Goal: Task Accomplishment & Management: Use online tool/utility

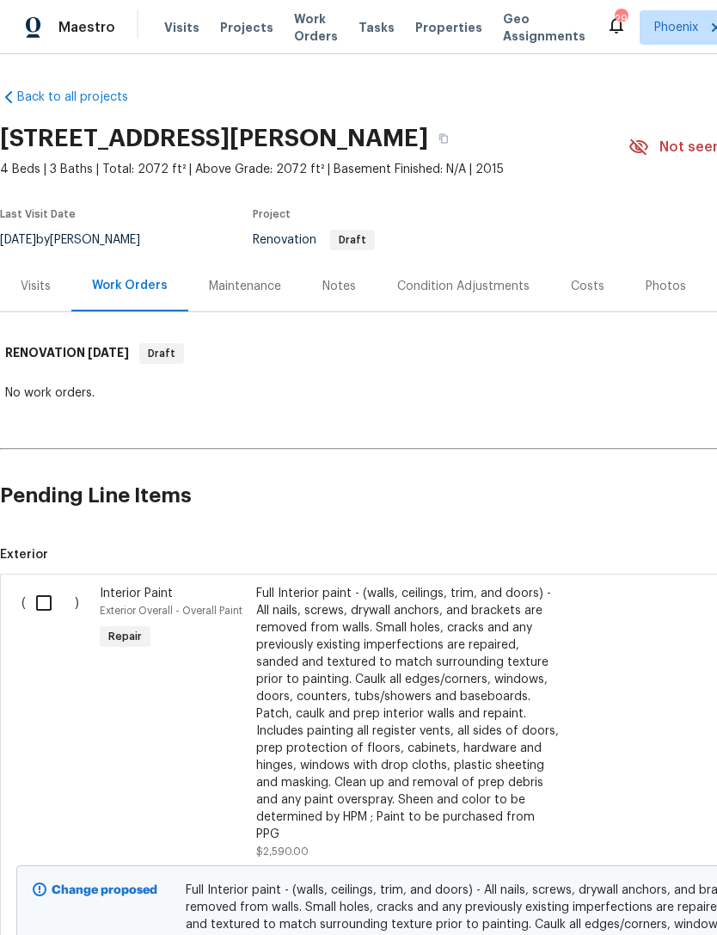
click at [60, 615] on input "checkbox" at bounding box center [50, 603] width 49 height 36
checkbox input "true"
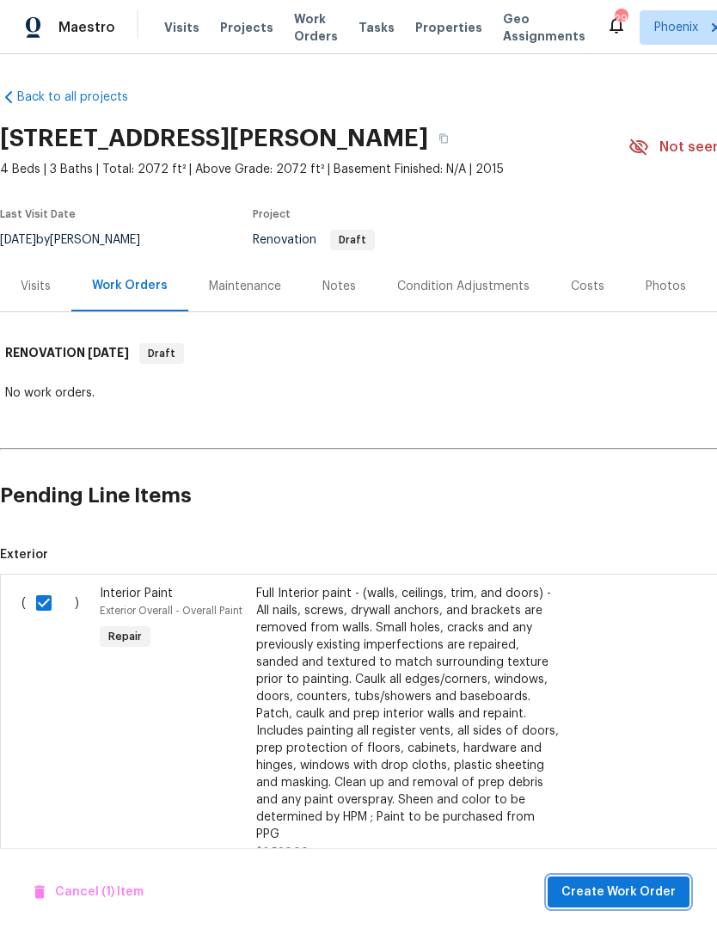
click at [618, 901] on span "Create Work Order" at bounding box center [619, 893] width 114 height 22
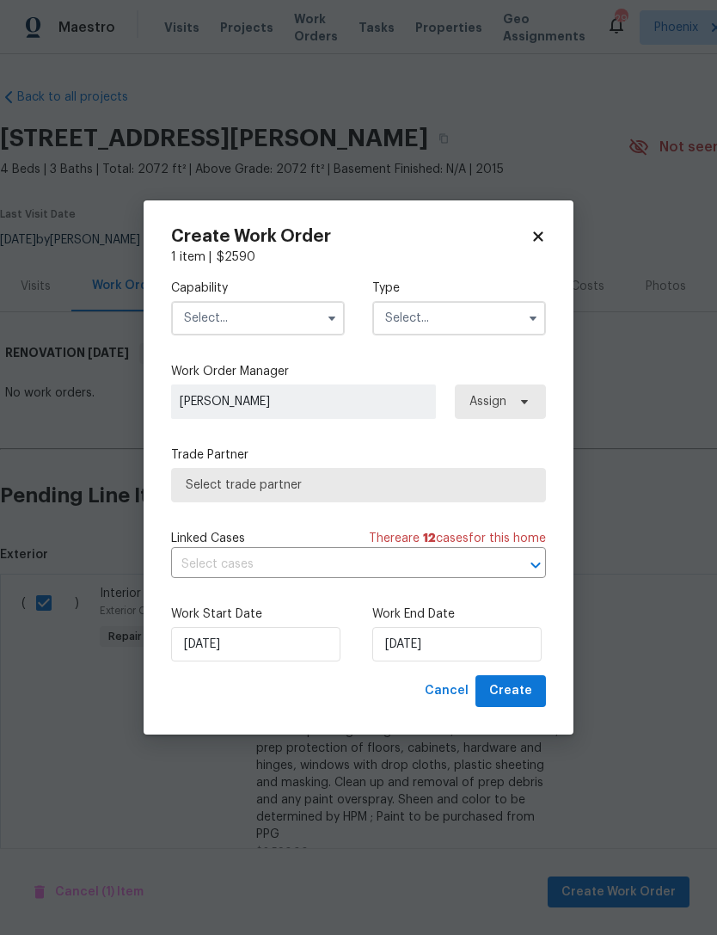
click at [261, 329] on input "text" at bounding box center [258, 318] width 174 height 34
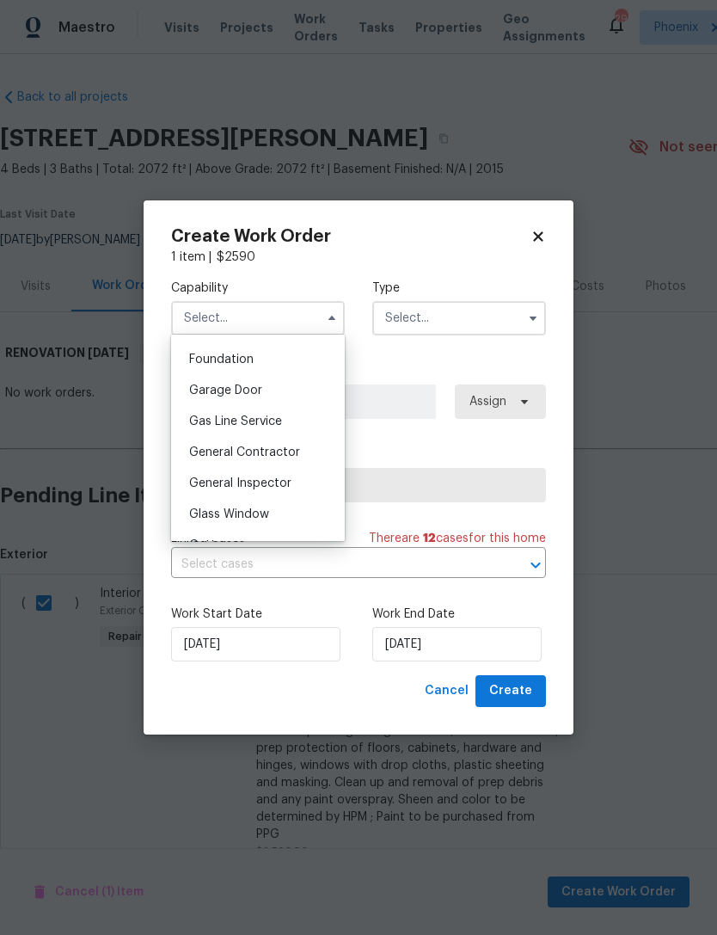
scroll to position [729, 0]
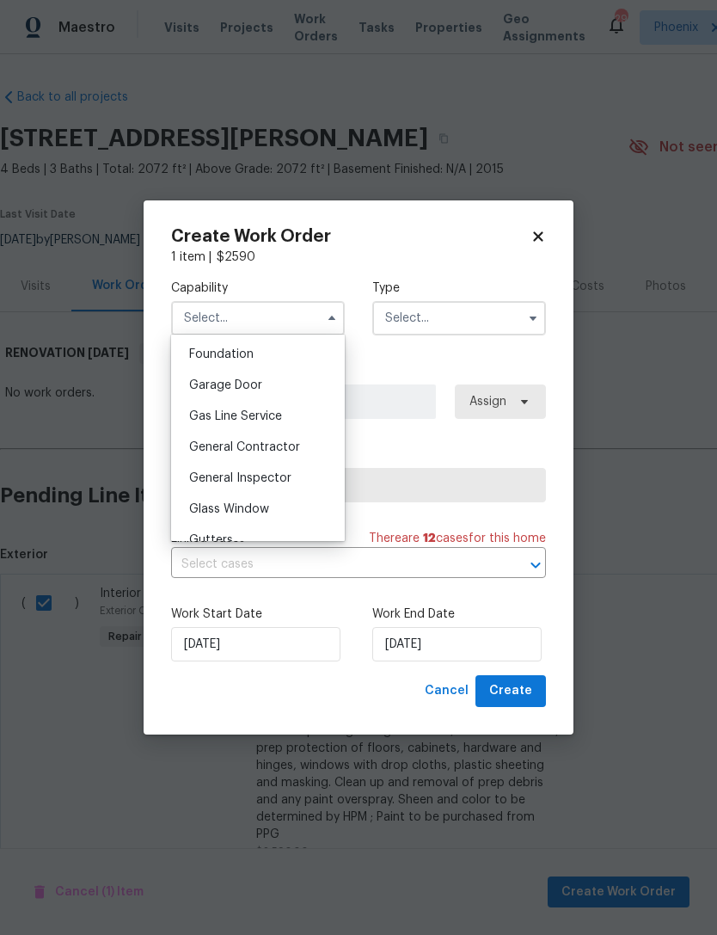
click at [288, 441] on span "General Contractor" at bounding box center [244, 447] width 111 height 12
type input "General Contractor"
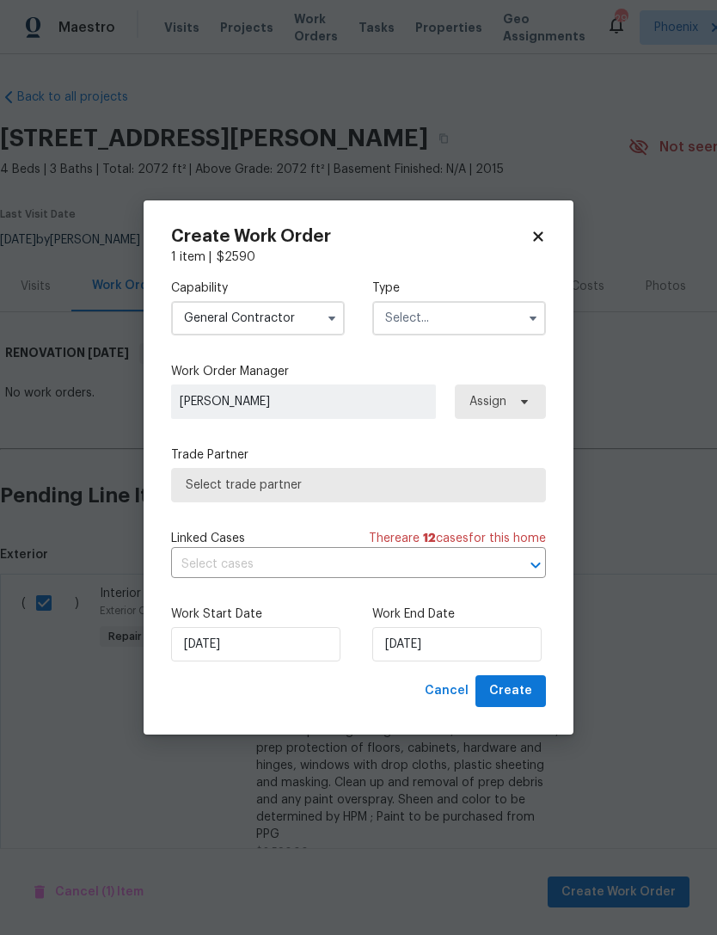
click at [473, 309] on input "text" at bounding box center [459, 318] width 174 height 34
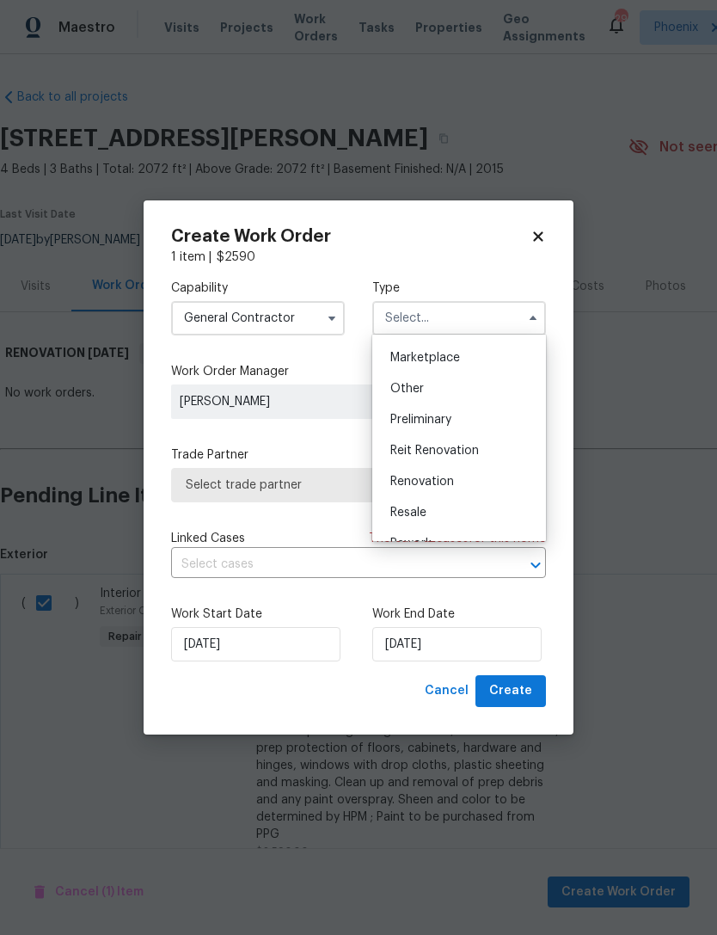
scroll to position [313, 0]
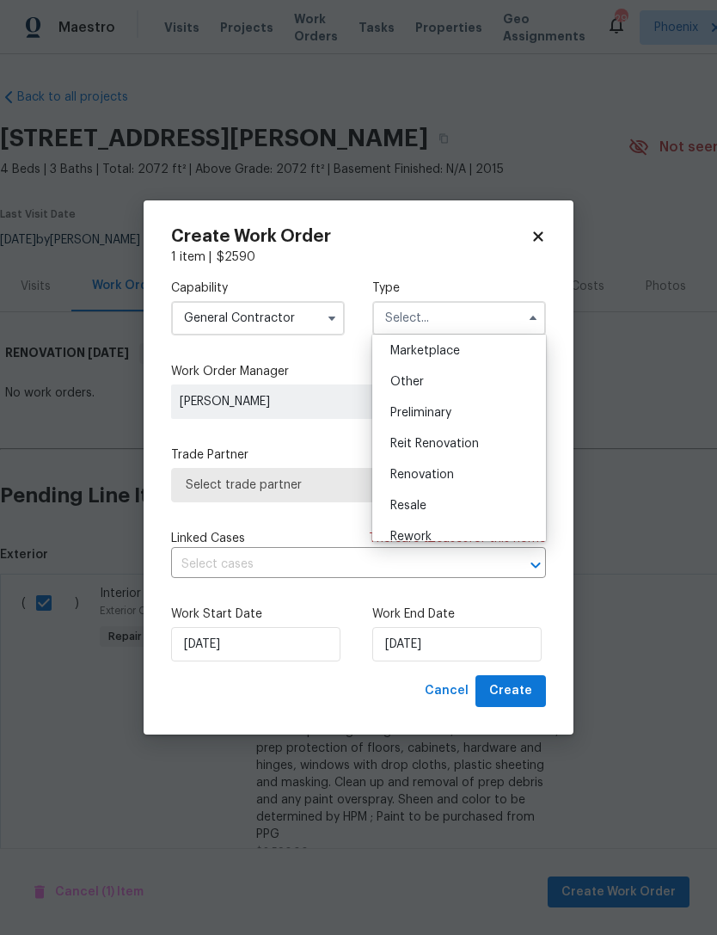
click at [459, 474] on div "Renovation" at bounding box center [459, 474] width 165 height 31
type input "Renovation"
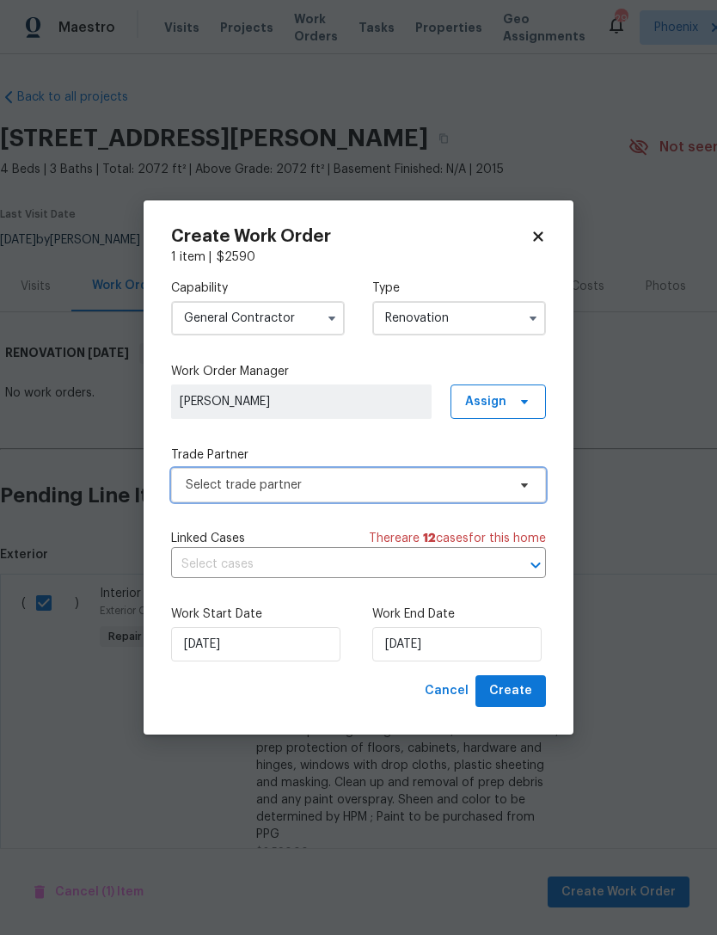
click at [467, 486] on span "Select trade partner" at bounding box center [346, 485] width 321 height 17
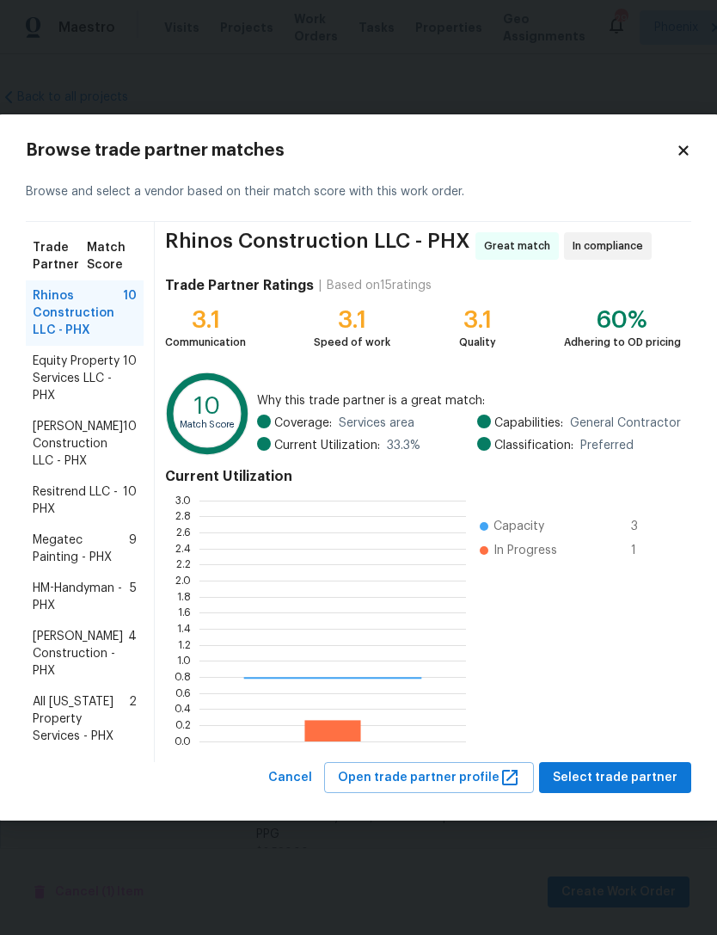
scroll to position [241, 267]
click at [115, 648] on span "[PERSON_NAME] Construction - PHX" at bounding box center [80, 654] width 95 height 52
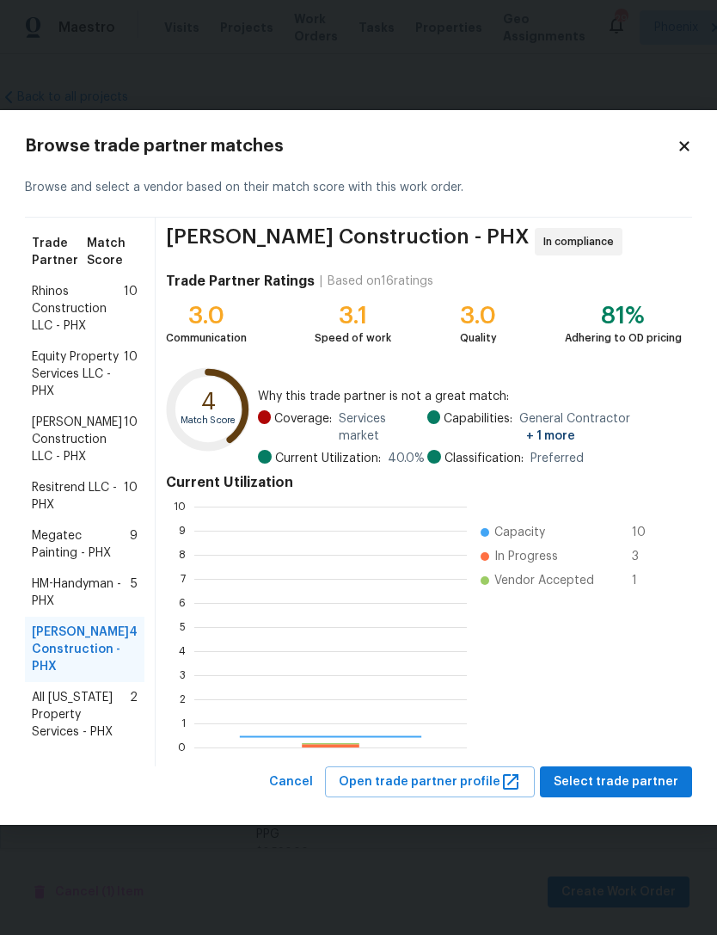
scroll to position [241, 273]
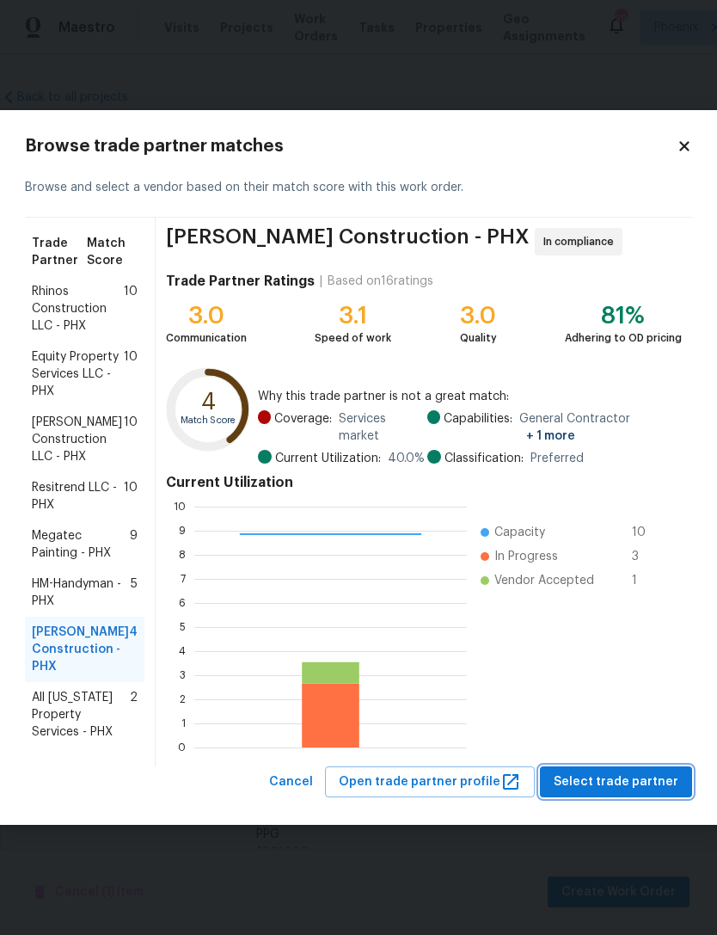
click at [638, 792] on button "Select trade partner" at bounding box center [616, 782] width 152 height 32
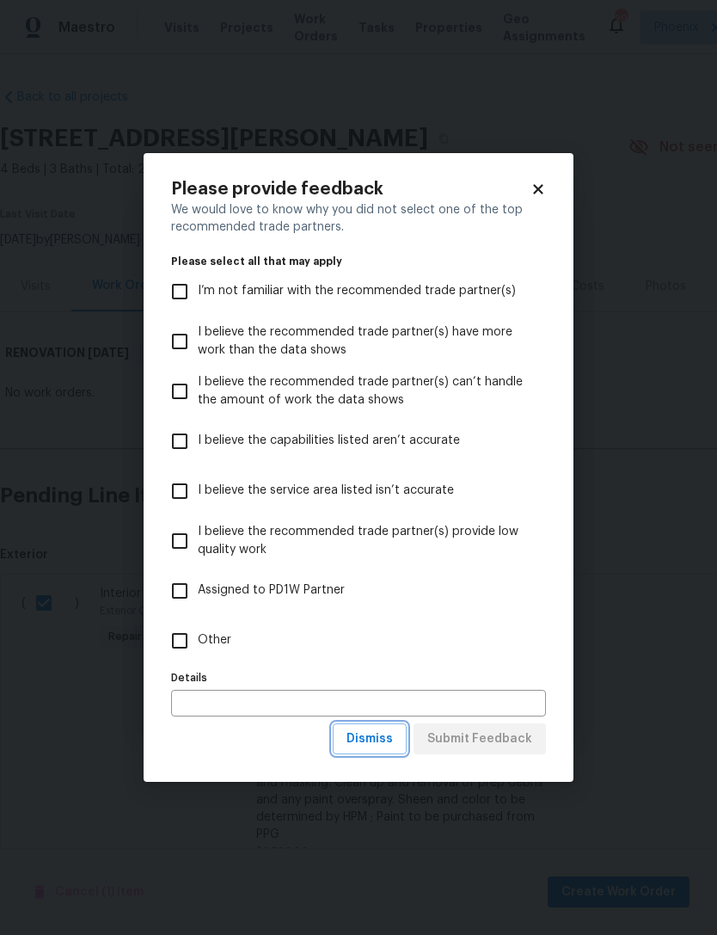
click at [393, 743] on span "Dismiss" at bounding box center [370, 740] width 46 height 22
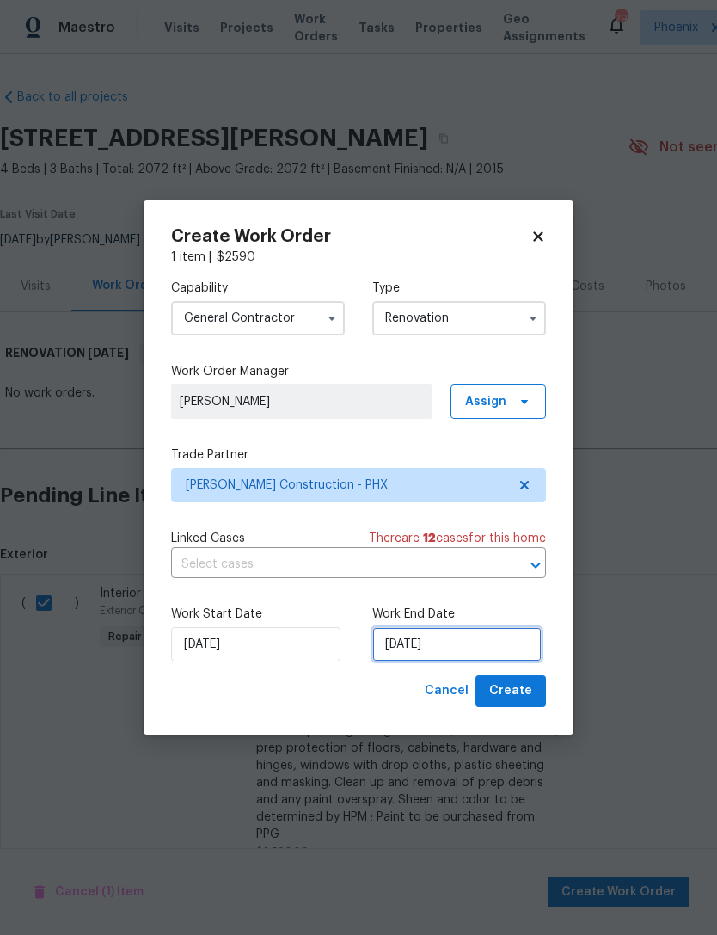
click at [488, 638] on input "[DATE]" at bounding box center [456, 644] width 169 height 34
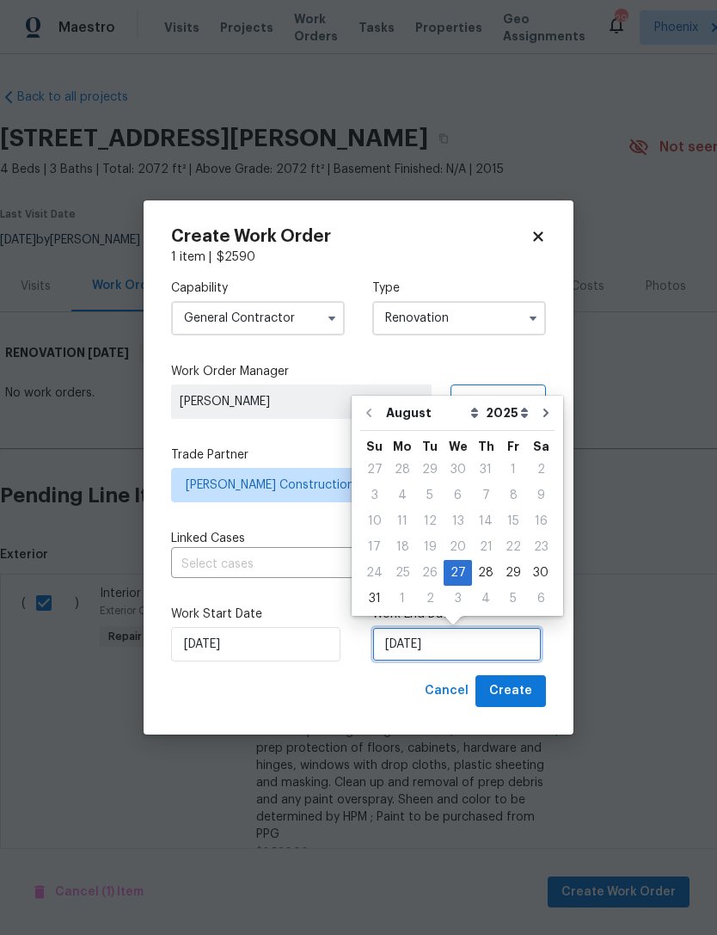
scroll to position [32, 0]
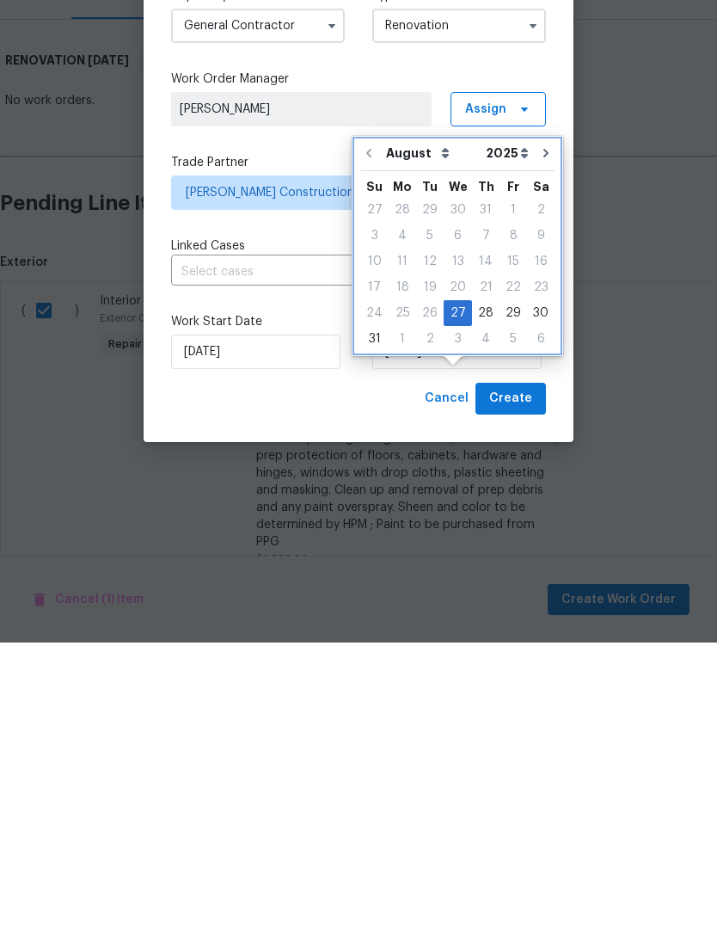
click at [544, 441] on icon "Go to next month" at bounding box center [546, 445] width 5 height 9
type input "[DATE]"
select select "8"
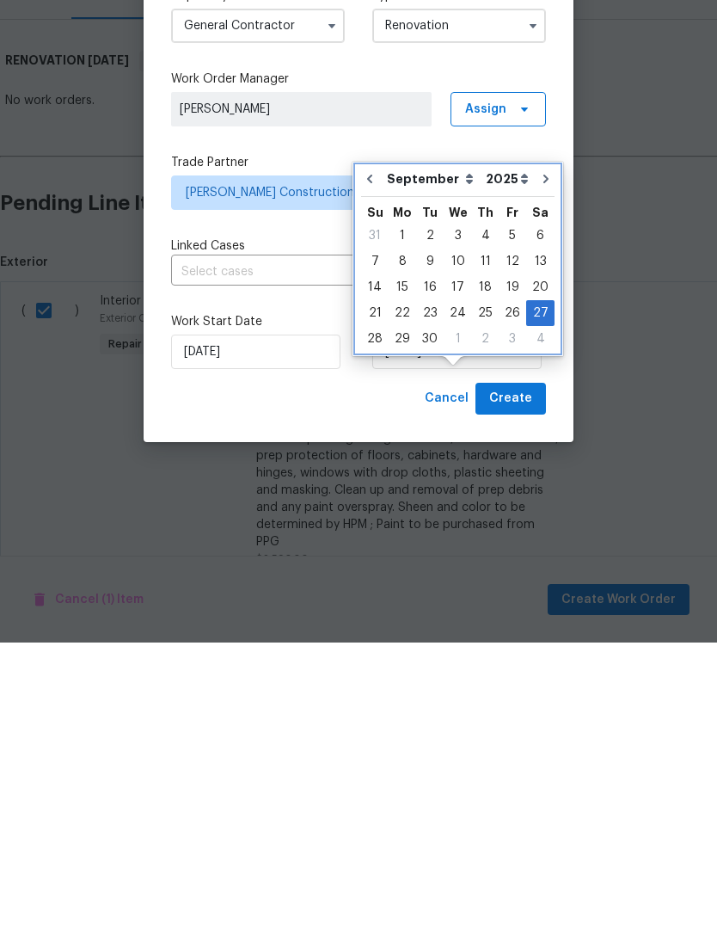
scroll to position [55, 0]
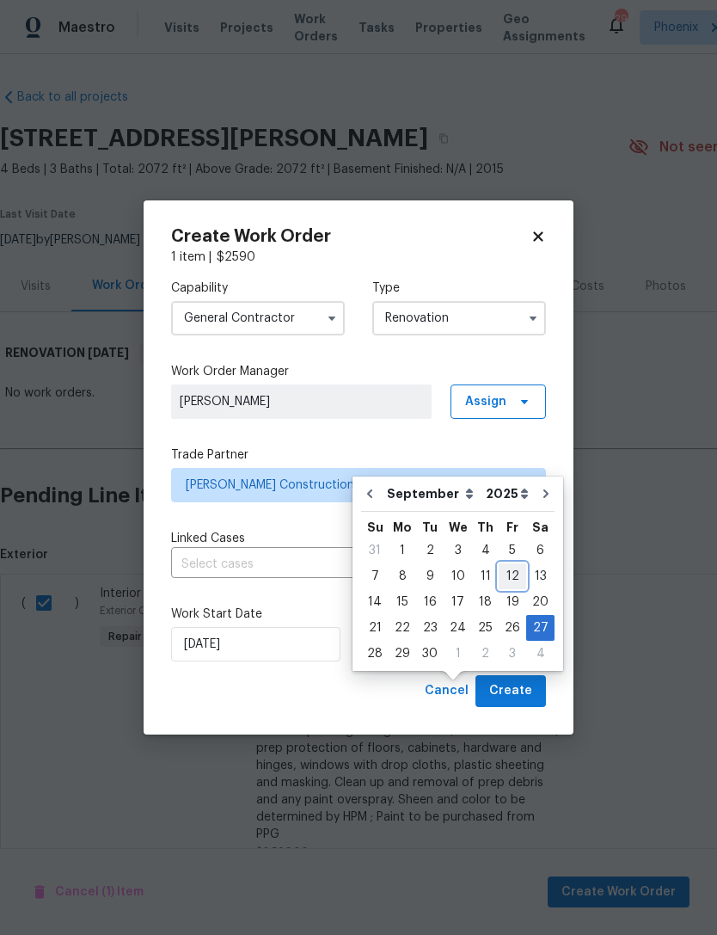
click at [508, 564] on div "12" at bounding box center [513, 576] width 28 height 24
type input "[DATE]"
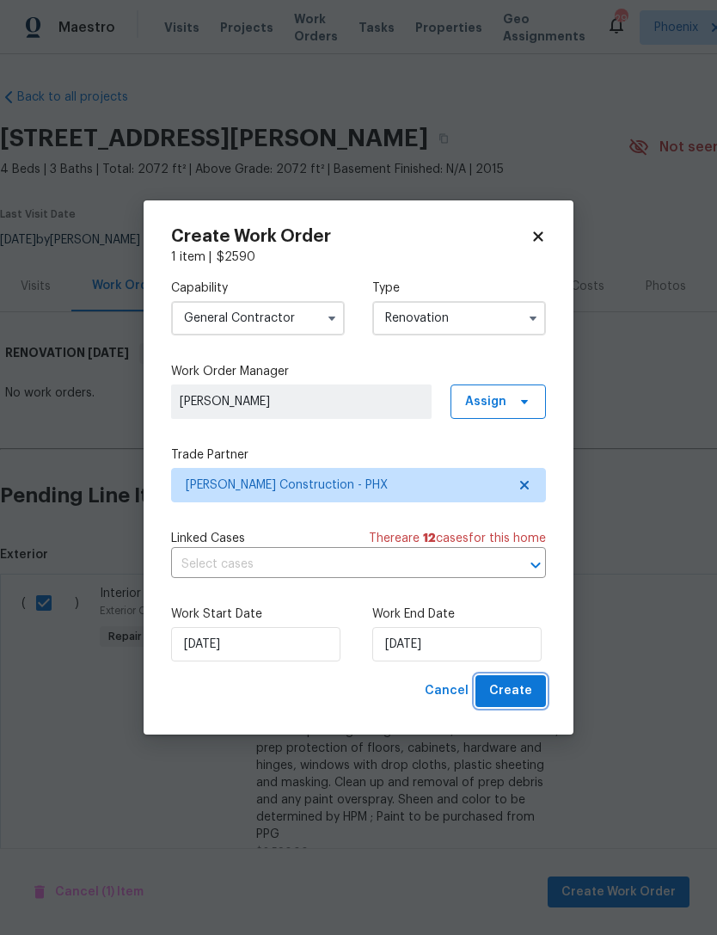
click at [530, 695] on span "Create" at bounding box center [510, 691] width 43 height 22
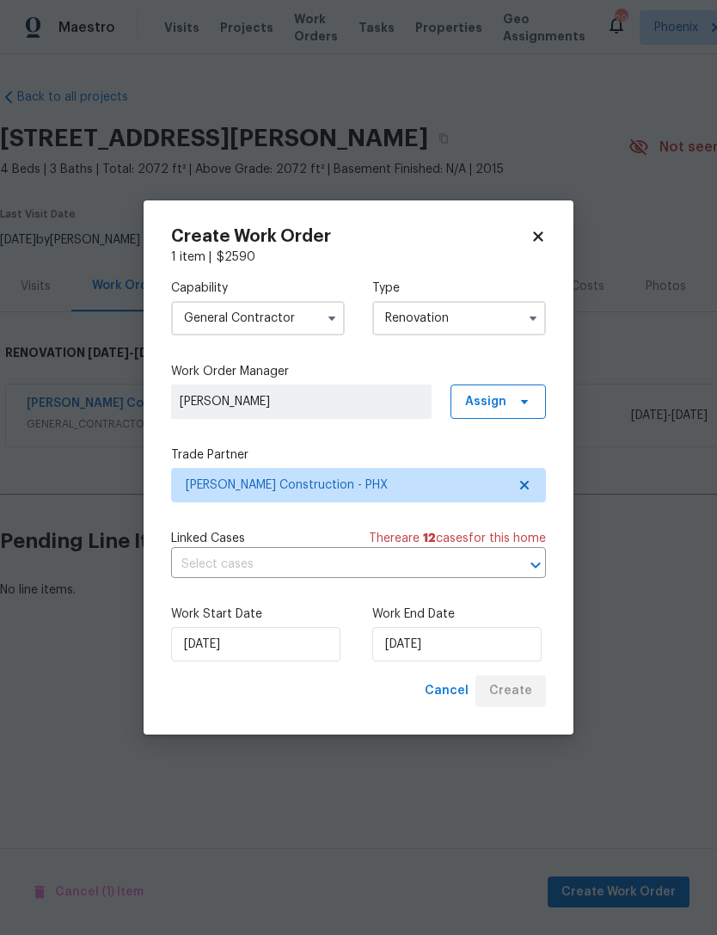
scroll to position [0, 0]
